Goal: Information Seeking & Learning: Find specific fact

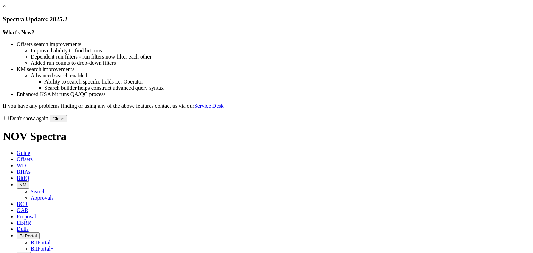
click at [67, 123] on button "Close" at bounding box center [58, 118] width 17 height 7
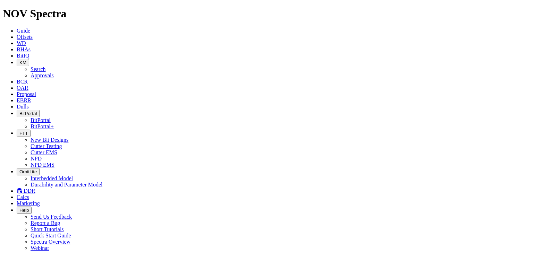
click at [17, 34] on icon at bounding box center [17, 37] width 0 height 6
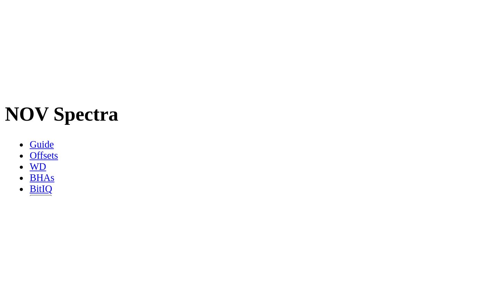
scroll to position [105, 0]
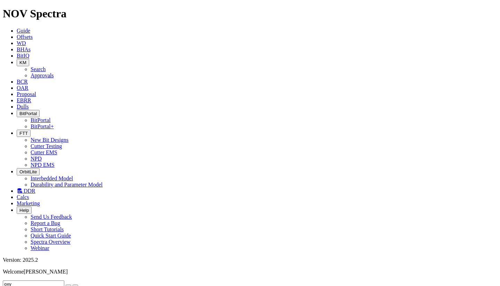
drag, startPoint x: 23, startPoint y: 26, endPoint x: 0, endPoint y: 29, distance: 23.8
click at [73, 253] on button "submit" at bounding box center [76, 286] width 6 height 2
click at [16, 253] on input "mamoth 54" at bounding box center [33, 284] width 61 height 7
type input "mammoth 54"
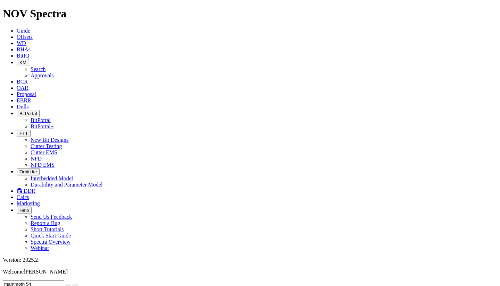
click at [73, 253] on button "submit" at bounding box center [76, 286] width 6 height 2
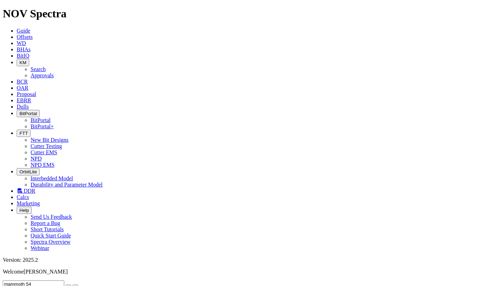
scroll to position [235, 0]
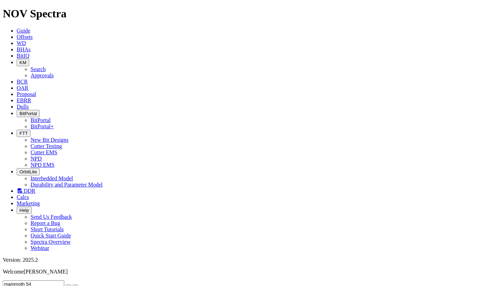
scroll to position [72, 0]
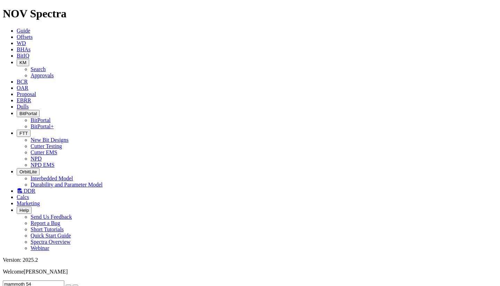
scroll to position [42, 0]
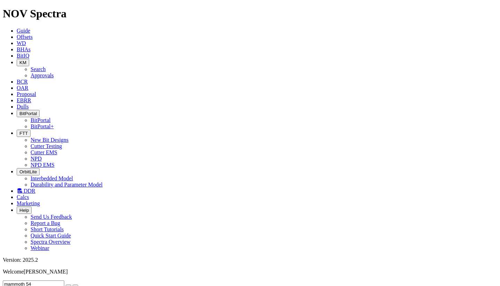
checkbox input "false"
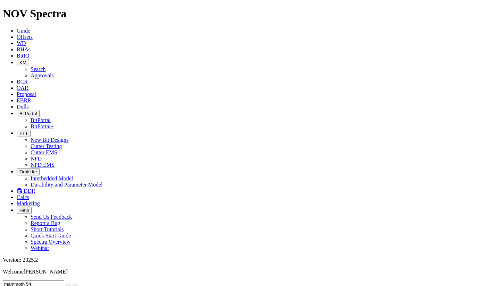
select select "? number:6.75 ?"
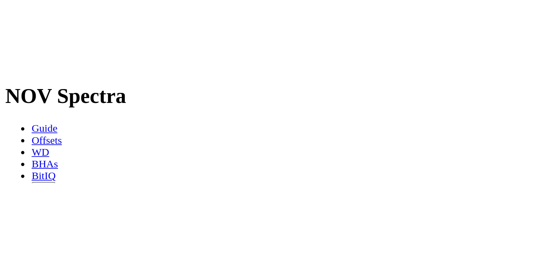
scroll to position [346, 0]
